Goal: Task Accomplishment & Management: Manage account settings

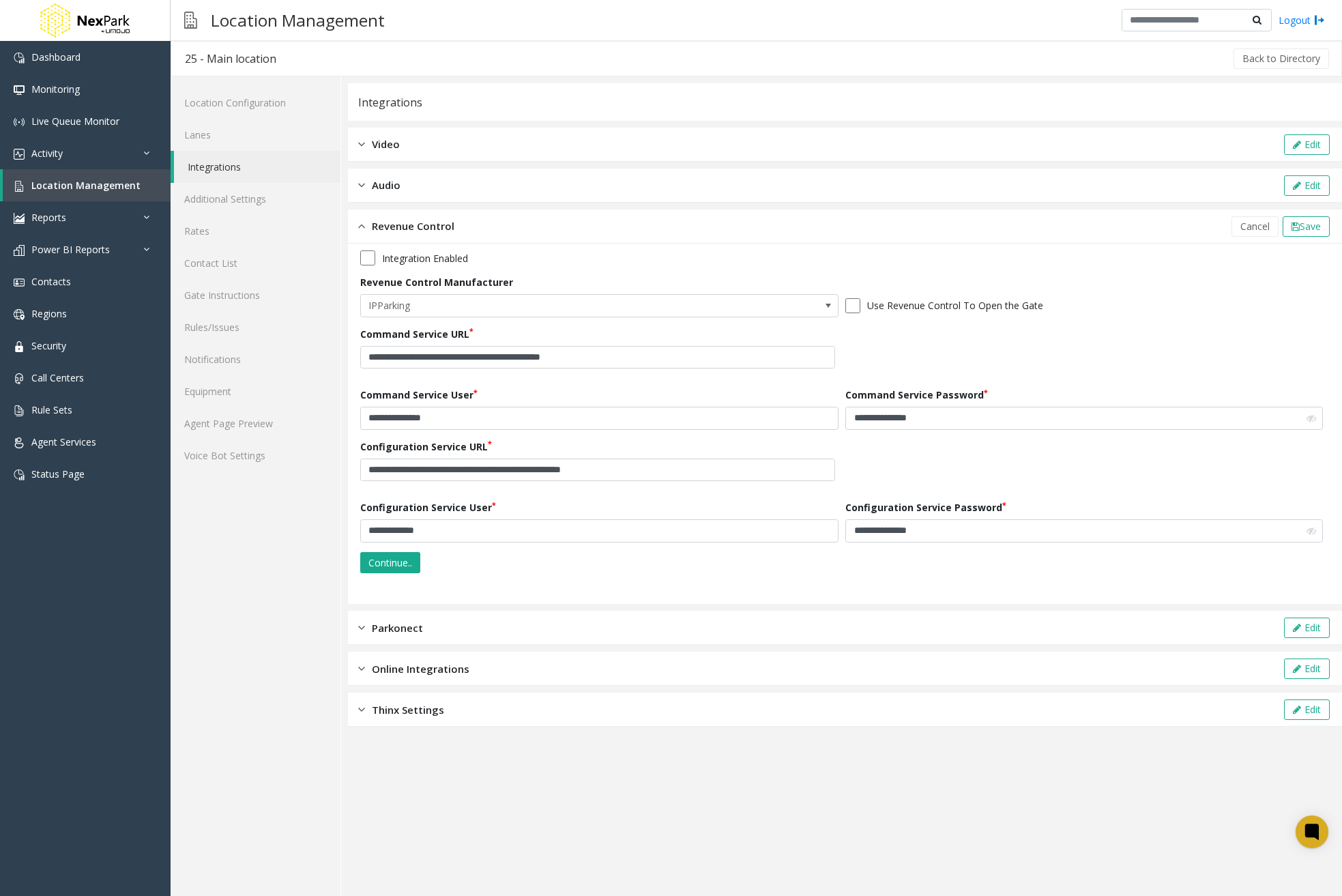
click at [237, 166] on link "Integrations" at bounding box center [257, 166] width 166 height 32
click at [234, 202] on link "Additional Settings" at bounding box center [256, 199] width 170 height 32
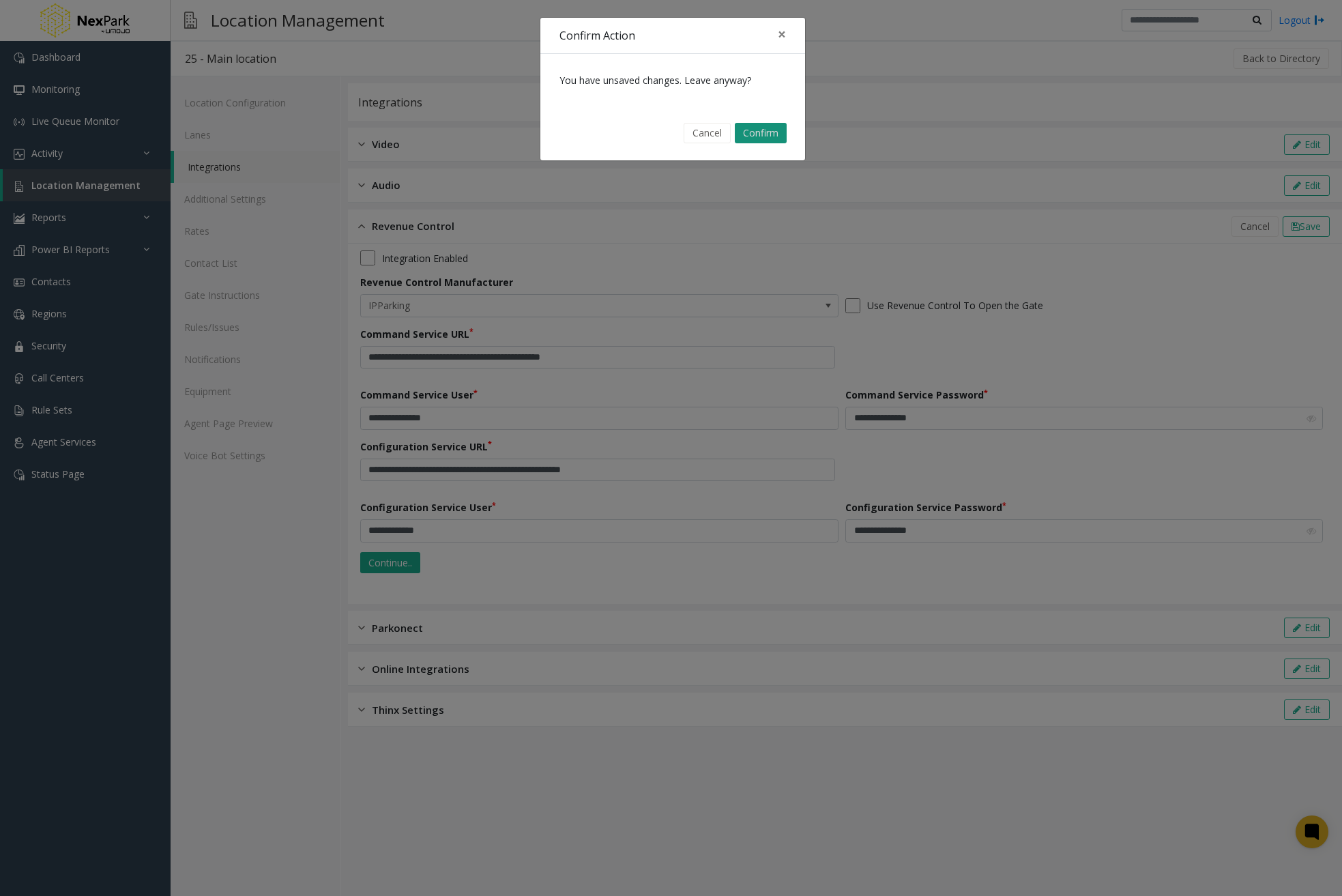
click at [768, 139] on button "Confirm" at bounding box center [761, 133] width 52 height 20
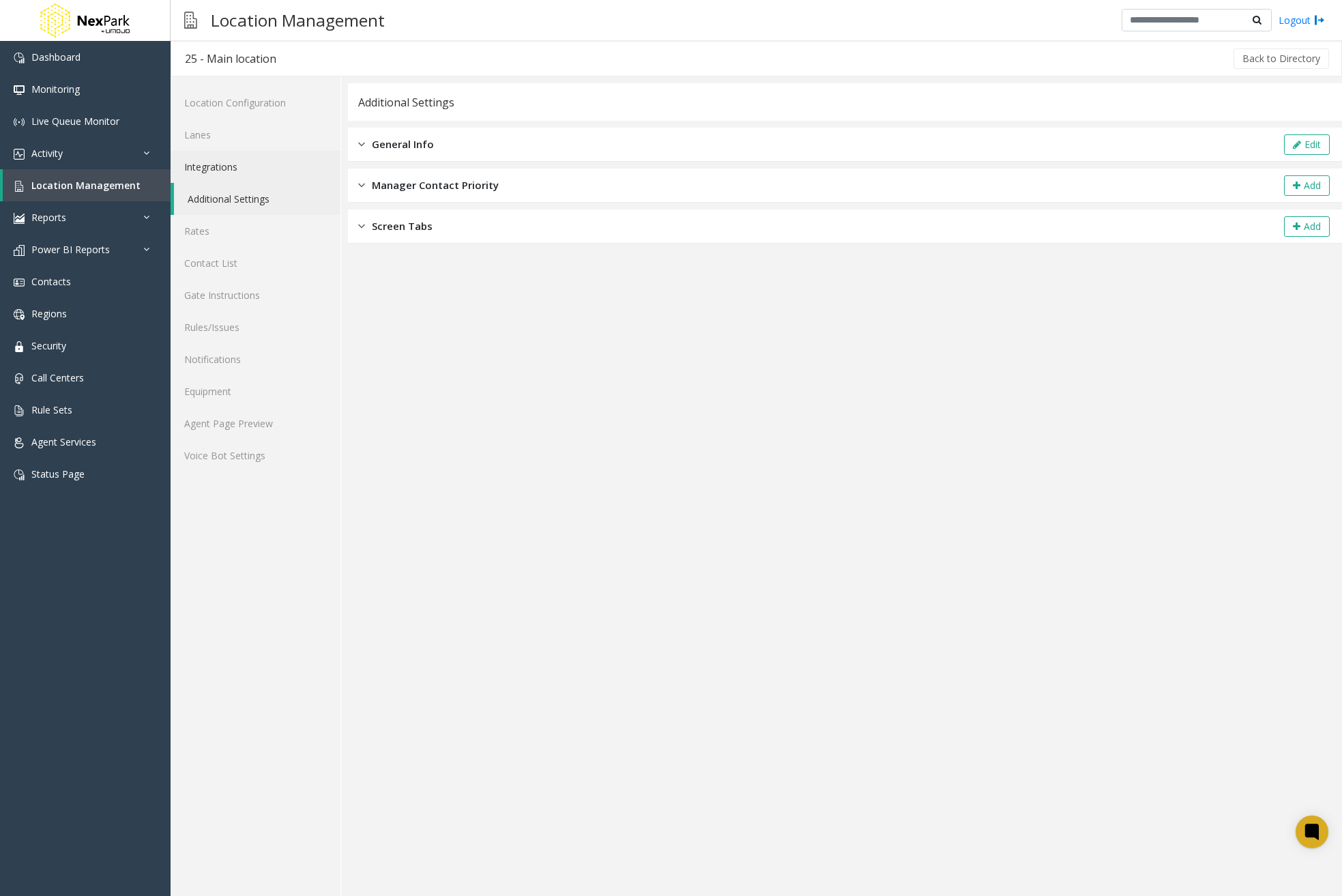
click at [206, 167] on link "Integrations" at bounding box center [256, 166] width 170 height 32
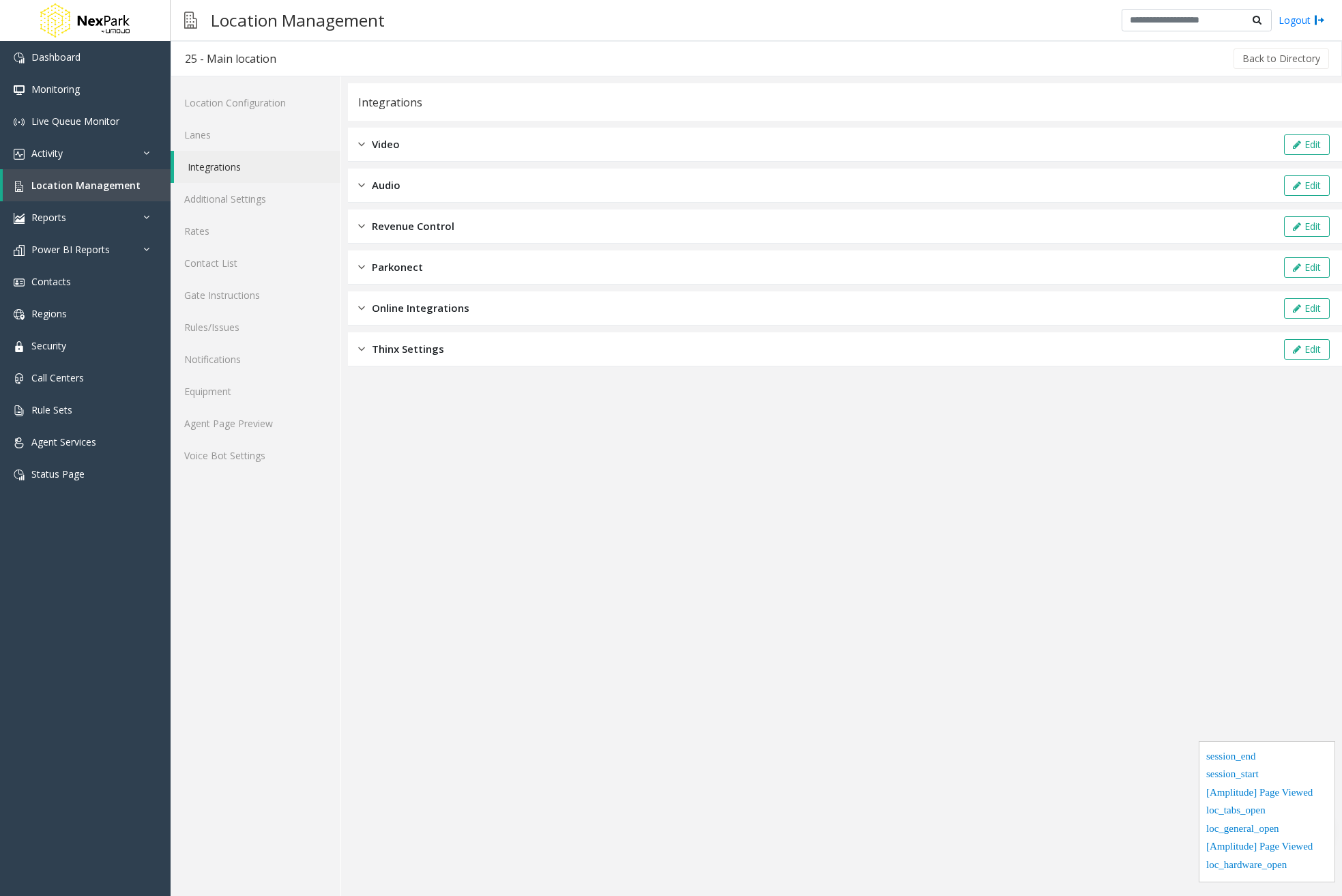
click at [448, 309] on span "Online Integrations" at bounding box center [421, 308] width 98 height 16
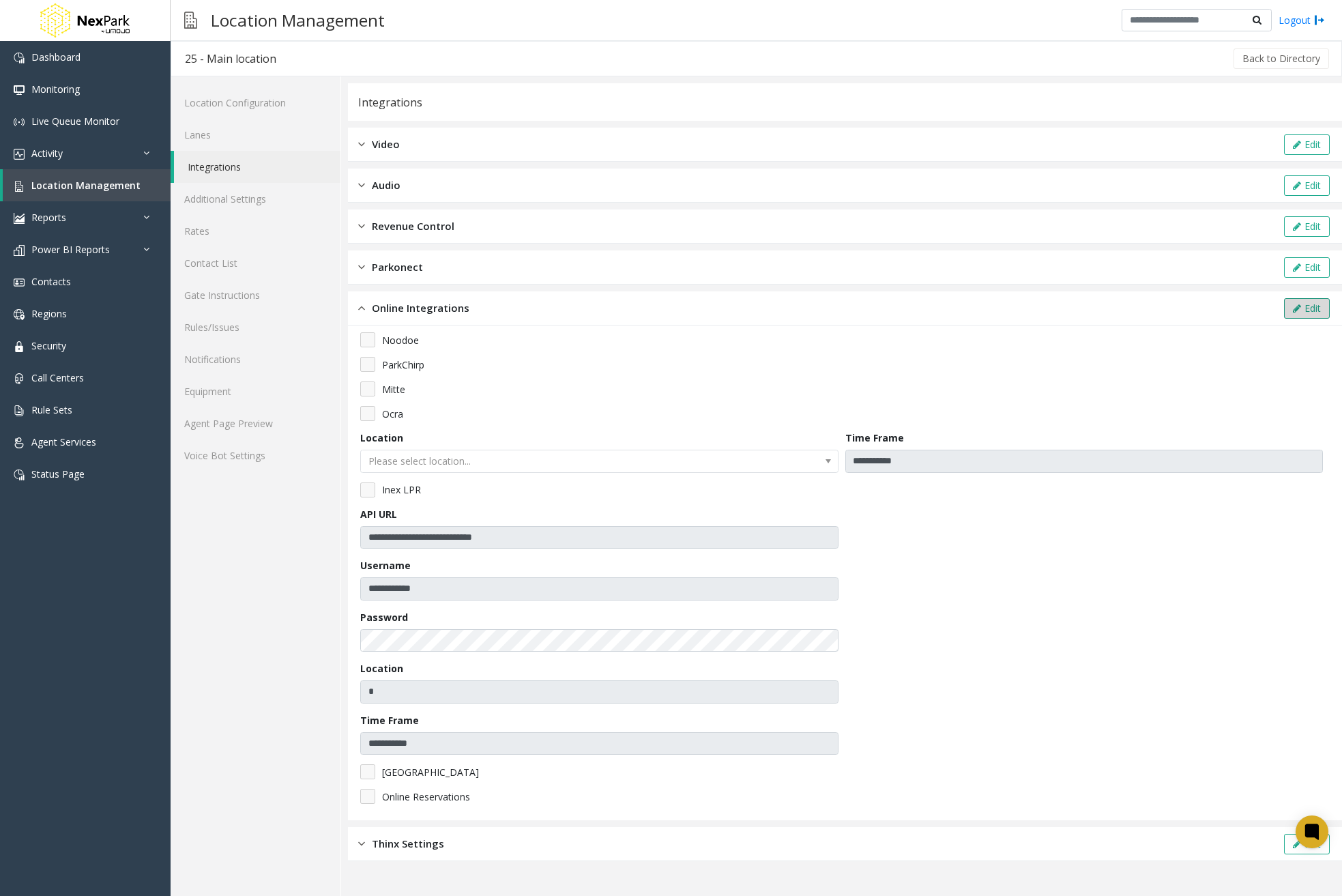
click at [1313, 309] on button "Edit" at bounding box center [1308, 309] width 46 height 20
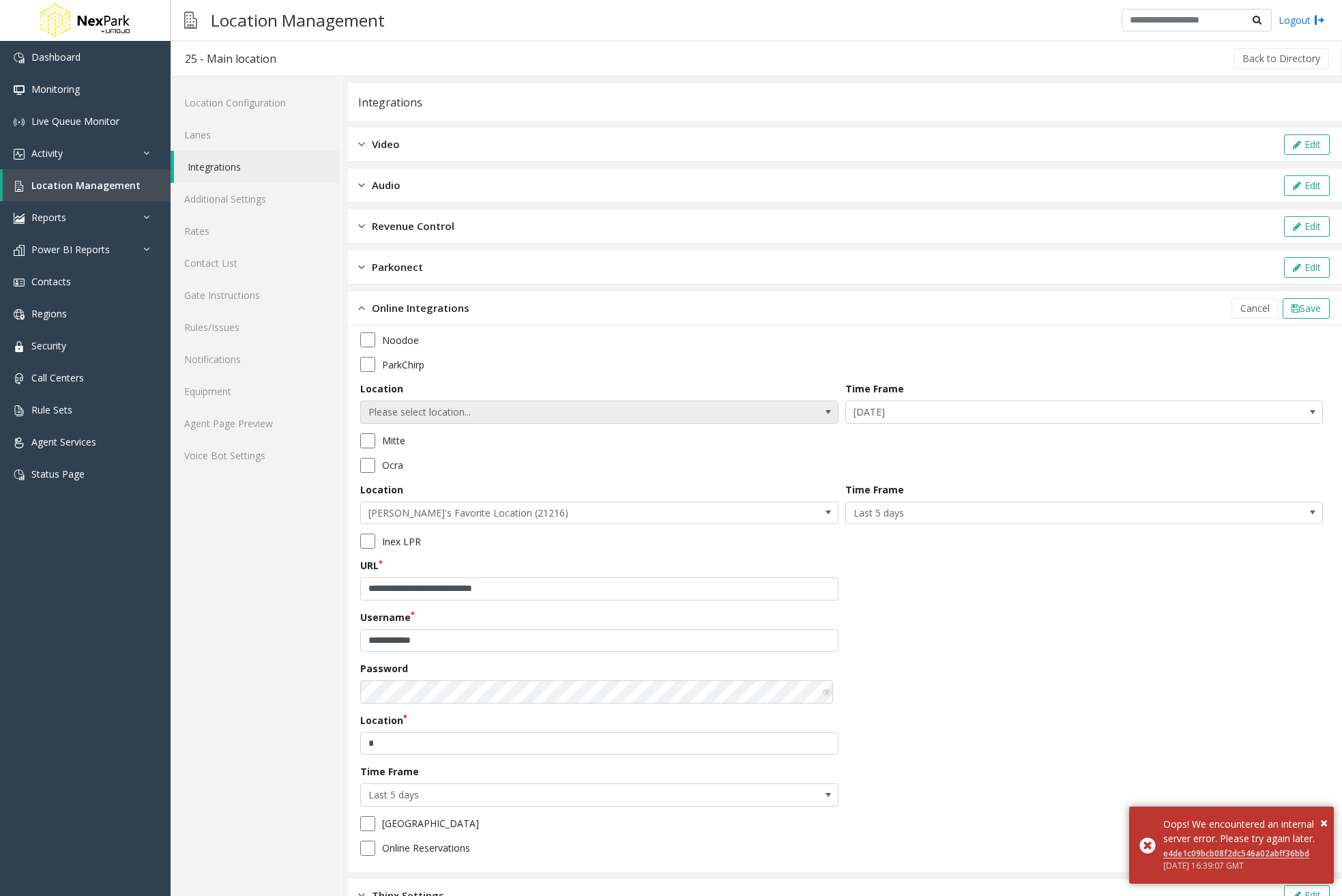
click at [600, 407] on span "Please select location..." at bounding box center [551, 412] width 381 height 22
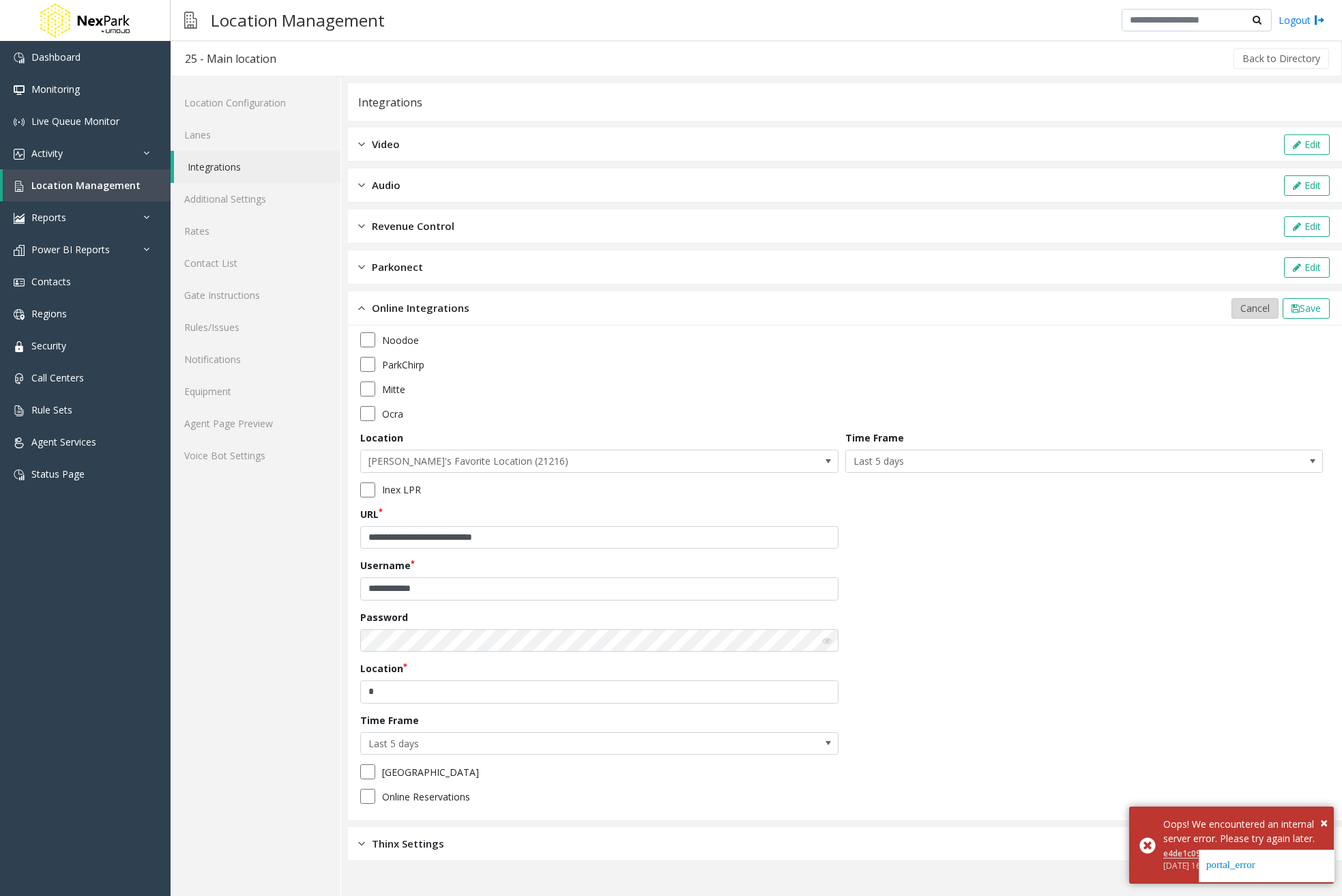
click at [1262, 306] on span "Cancel" at bounding box center [1255, 309] width 30 height 13
